Goal: Find specific page/section: Find specific page/section

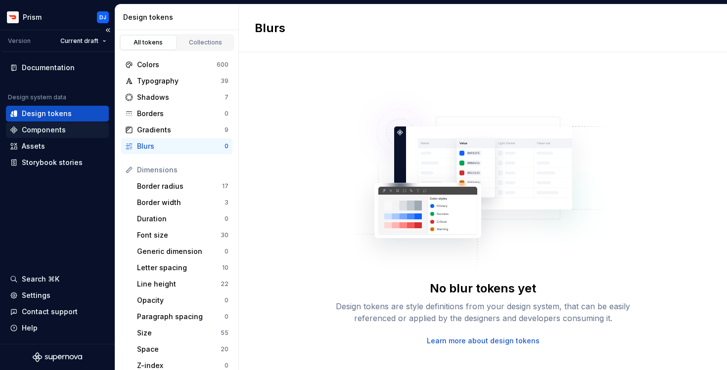
click at [49, 127] on div "Components" at bounding box center [44, 130] width 44 height 10
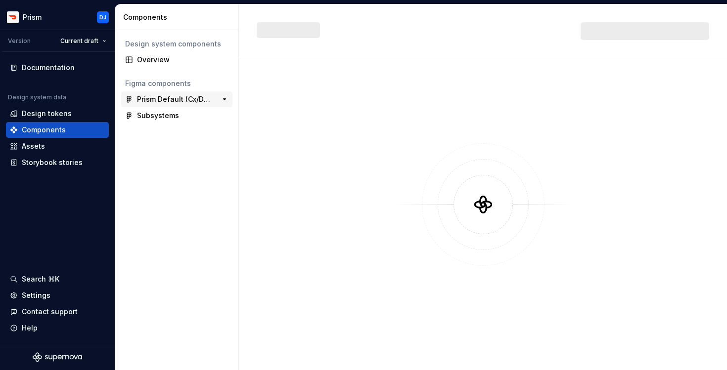
click at [173, 102] on div "Prism Default (Cx/Dx): Components (2.0)" at bounding box center [174, 99] width 74 height 10
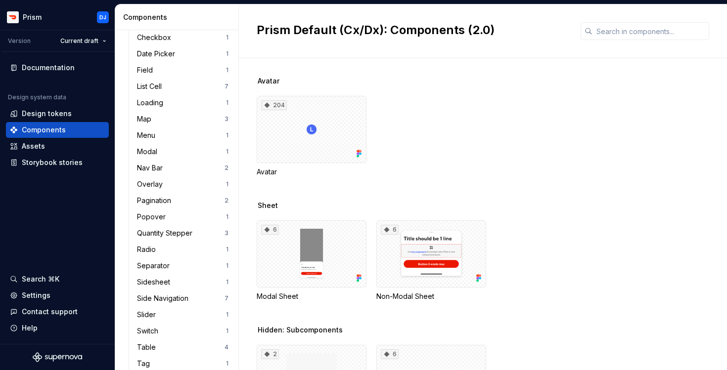
scroll to position [447, 0]
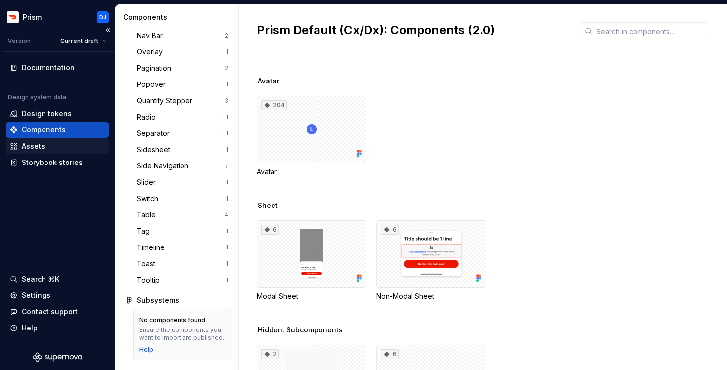
click at [37, 146] on div "Assets" at bounding box center [33, 146] width 23 height 10
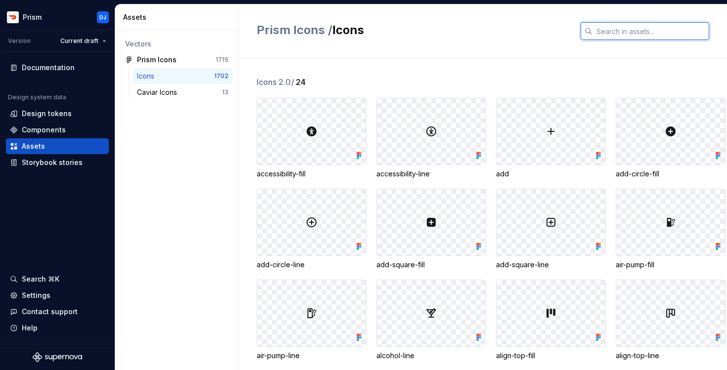
click at [637, 32] on input "text" at bounding box center [650, 31] width 117 height 18
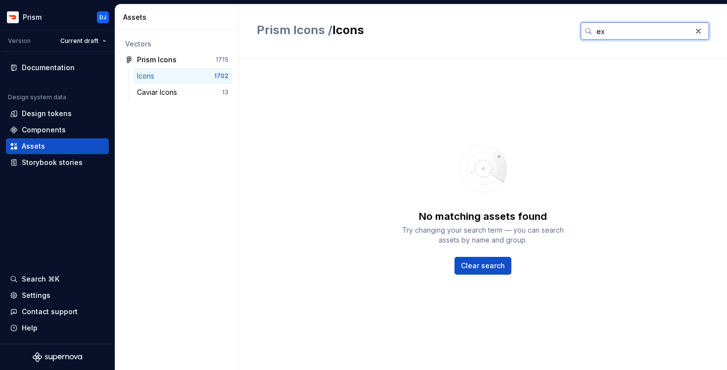
type input "e"
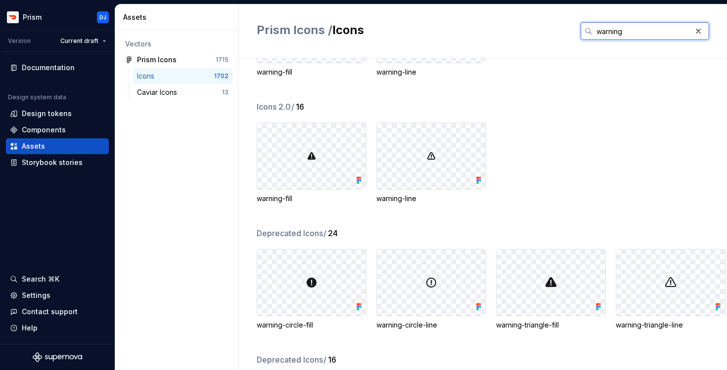
scroll to position [193, 0]
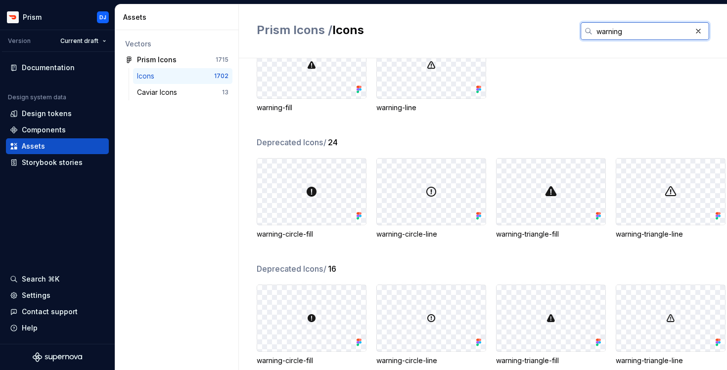
type input "warning"
